Goal: Task Accomplishment & Management: Use online tool/utility

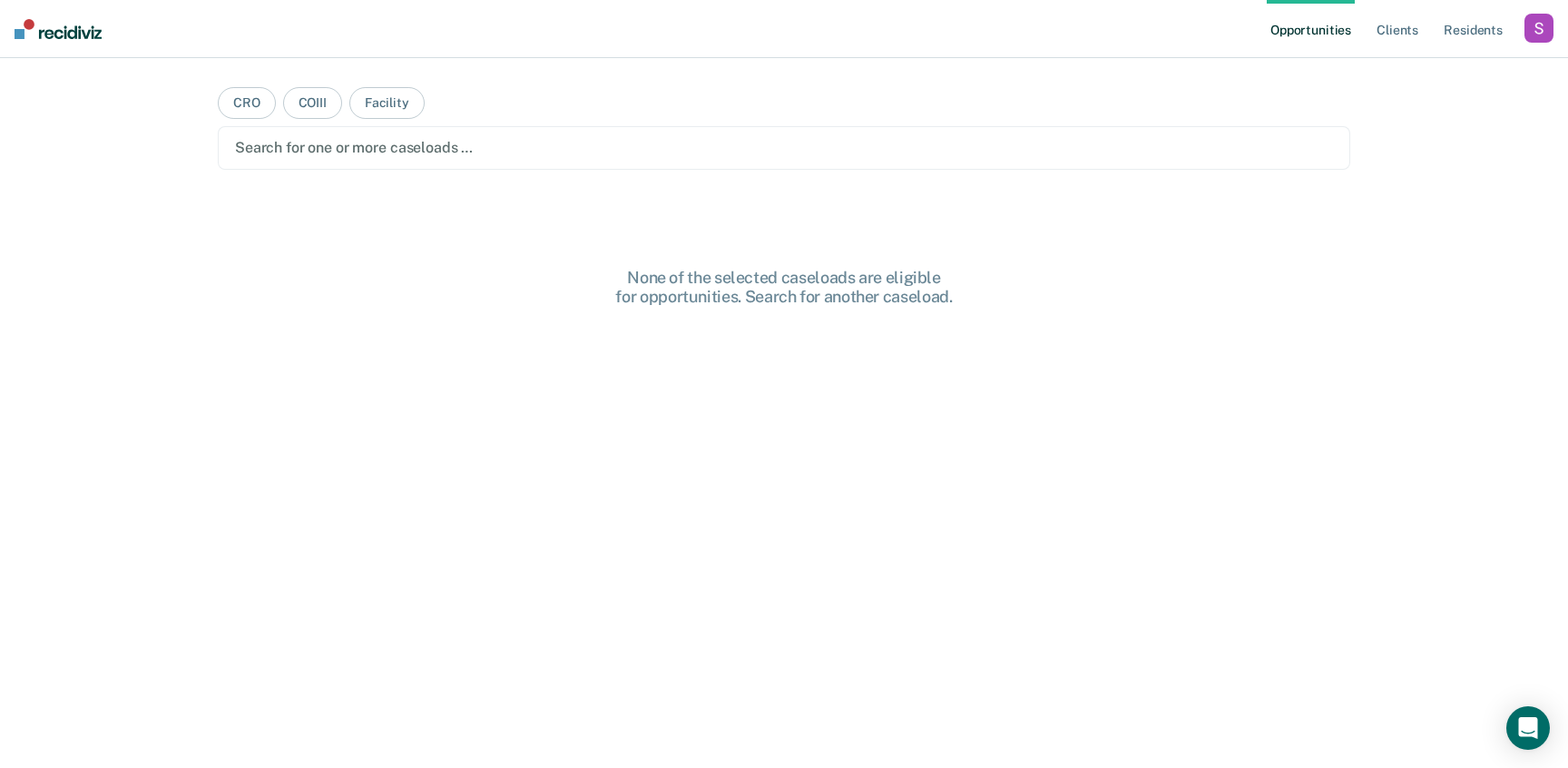
click at [1528, 29] on div "button" at bounding box center [1538, 28] width 29 height 29
click at [1434, 61] on div "Profile How it works Log Out" at bounding box center [1466, 95] width 175 height 89
click at [1406, 72] on link "Profile" at bounding box center [1465, 74] width 146 height 15
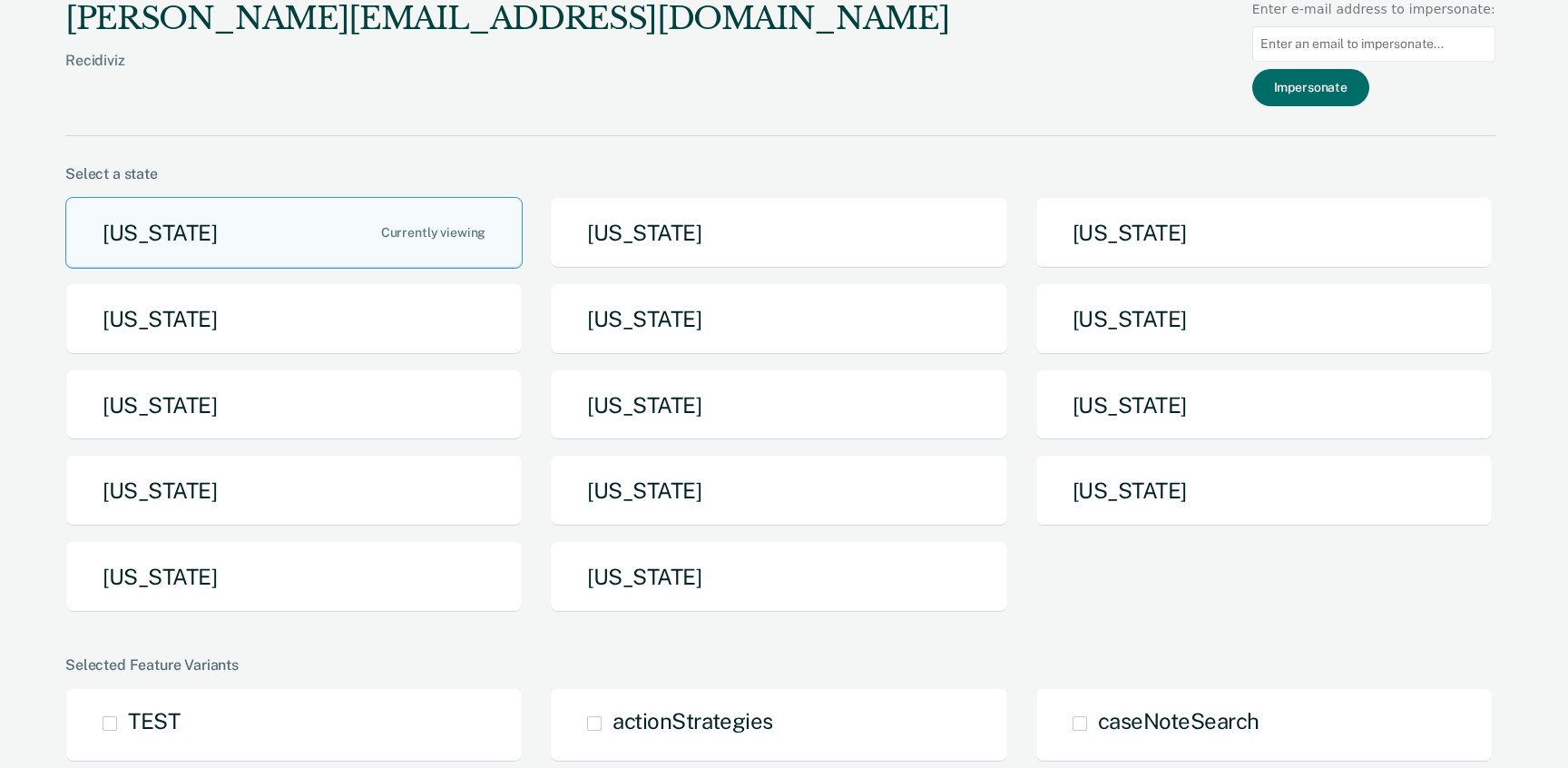
click at [1401, 56] on input at bounding box center [1373, 44] width 243 height 35
paste input "[PERSON_NAME][EMAIL_ADDRESS][PERSON_NAME][DOMAIN_NAME][US_STATE]"
type input "[PERSON_NAME][EMAIL_ADDRESS][PERSON_NAME][DOMAIN_NAME][US_STATE]"
click at [1349, 78] on button "Impersonate" at bounding box center [1310, 87] width 117 height 37
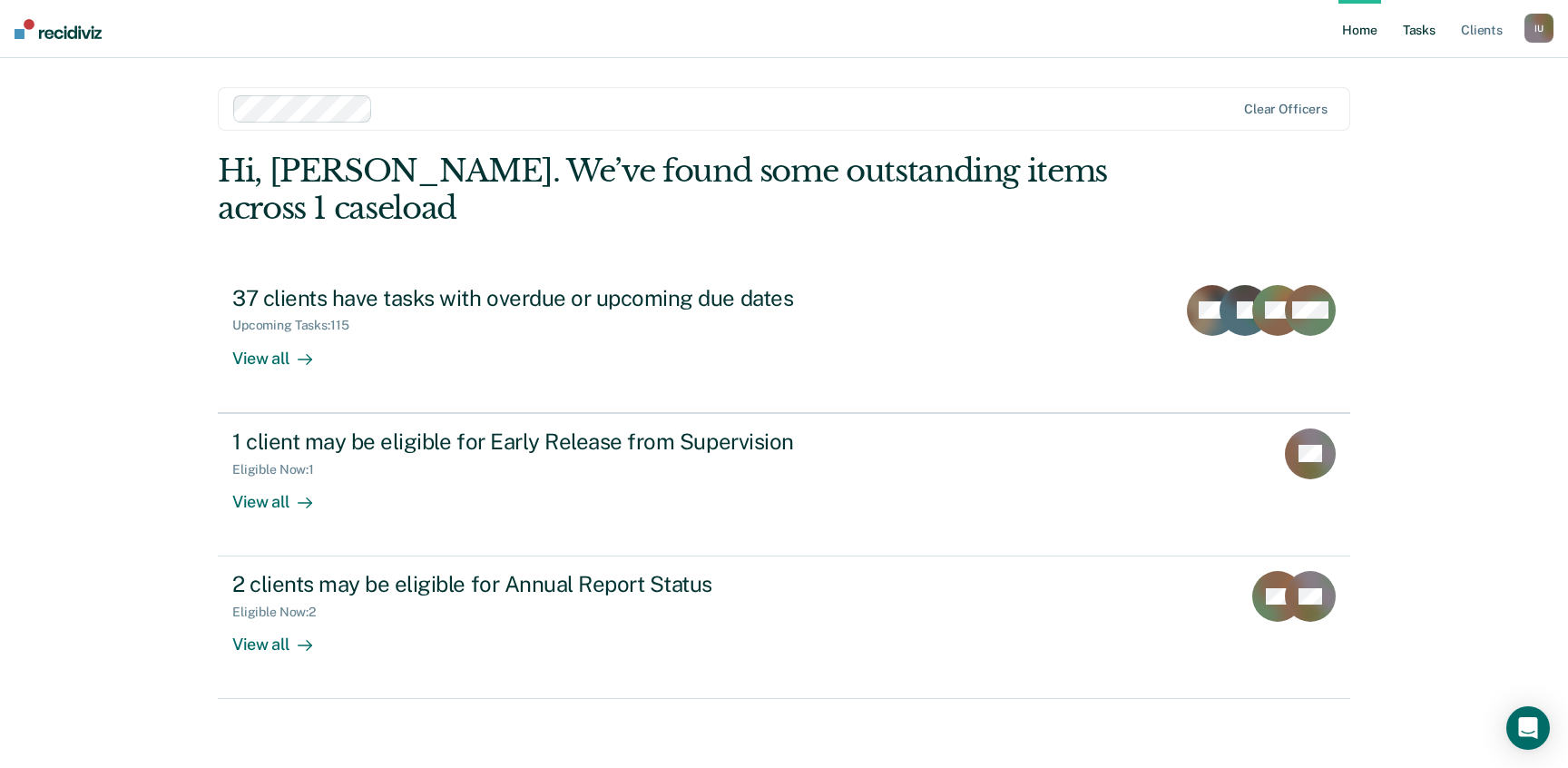
click at [1409, 24] on link "Tasks" at bounding box center [1419, 29] width 40 height 58
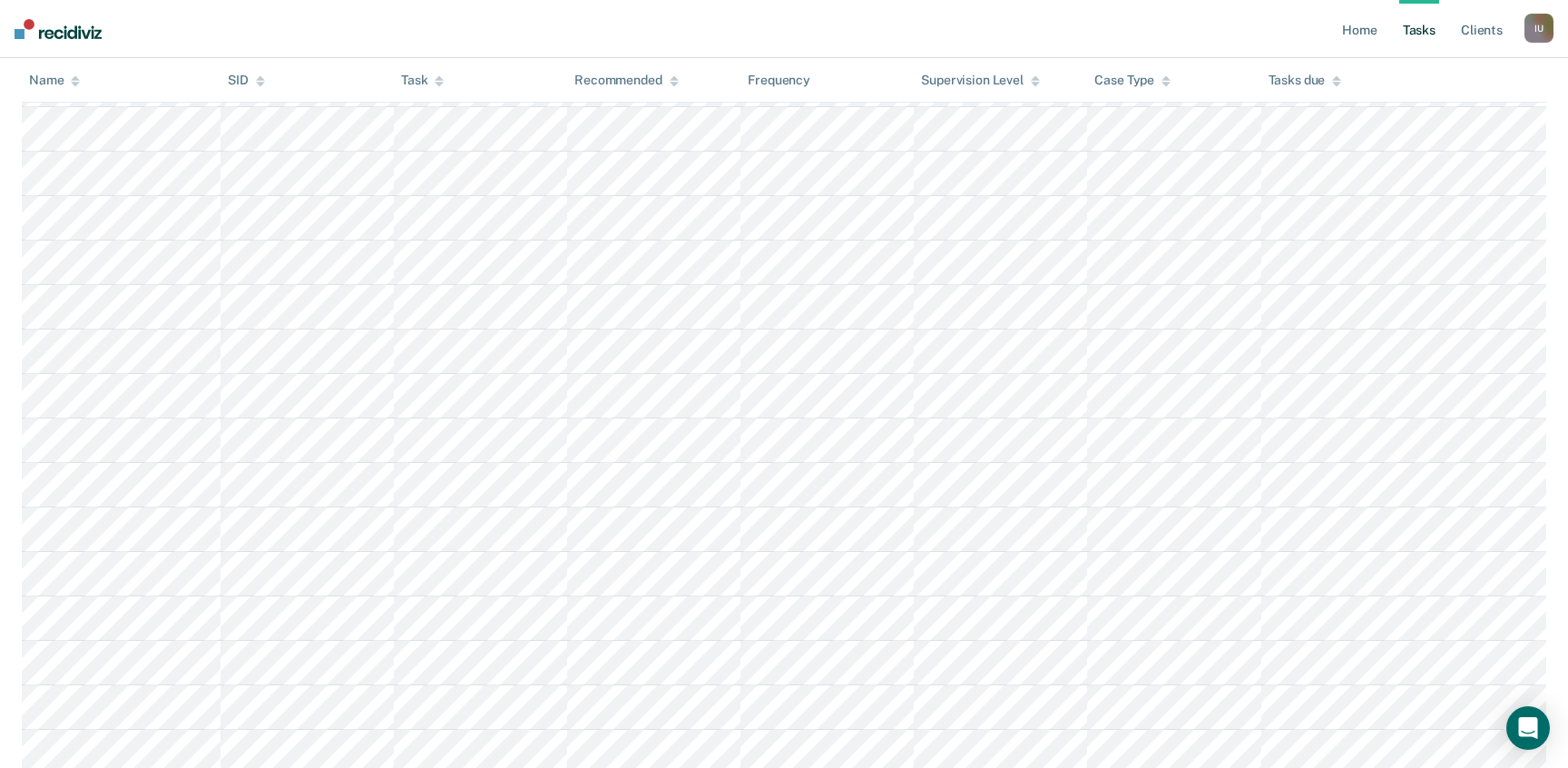
scroll to position [86, 0]
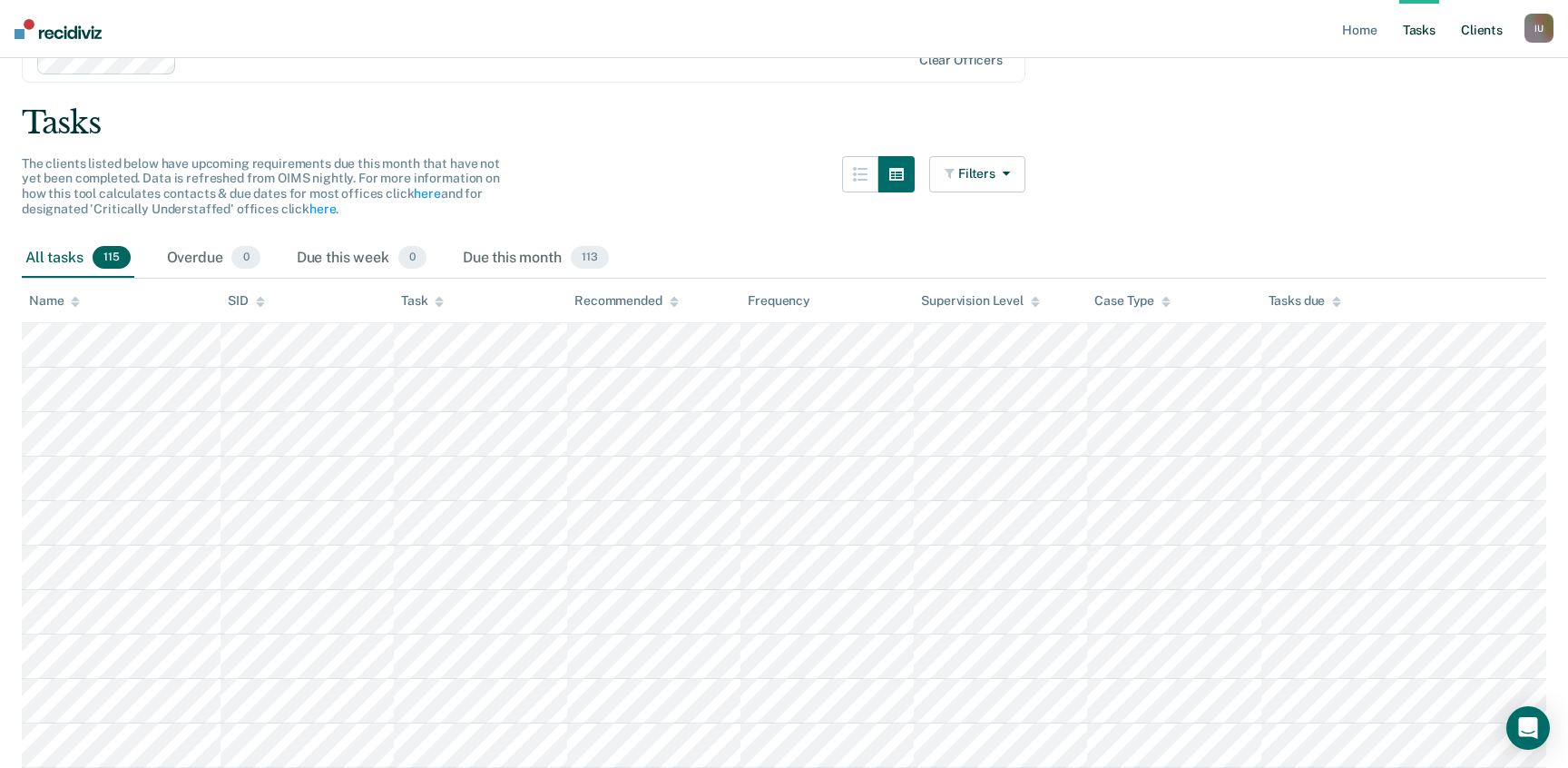
click at [1479, 35] on link "Client s" at bounding box center [1481, 29] width 49 height 58
